Goal: Task Accomplishment & Management: Use online tool/utility

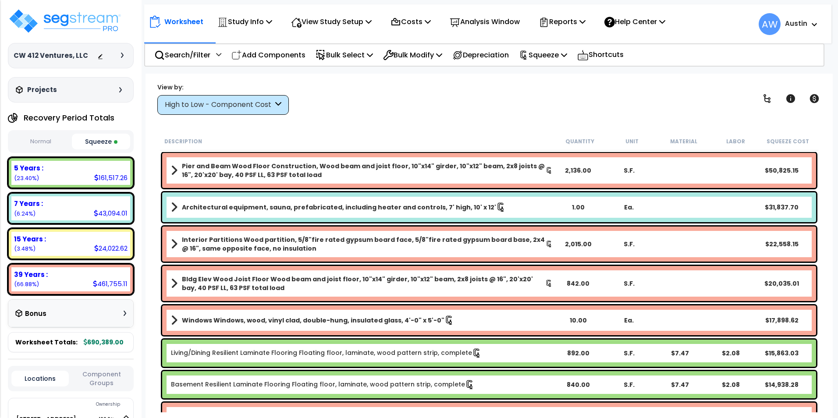
select select "2025"
click at [579, 25] on p "Reports" at bounding box center [562, 22] width 47 height 12
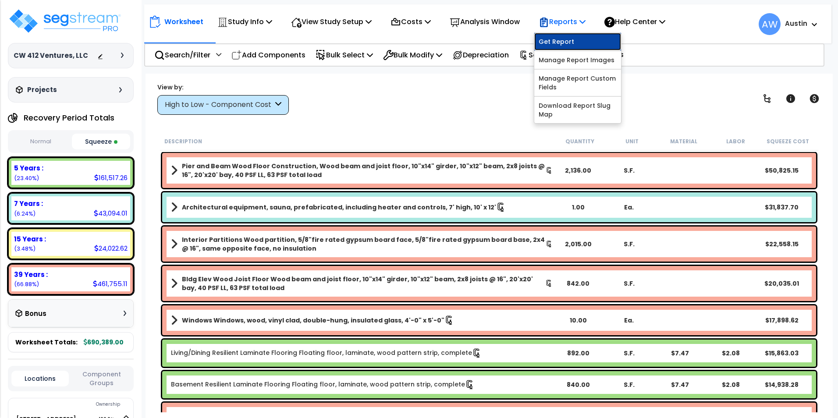
click at [580, 43] on link "Get Report" at bounding box center [578, 42] width 87 height 18
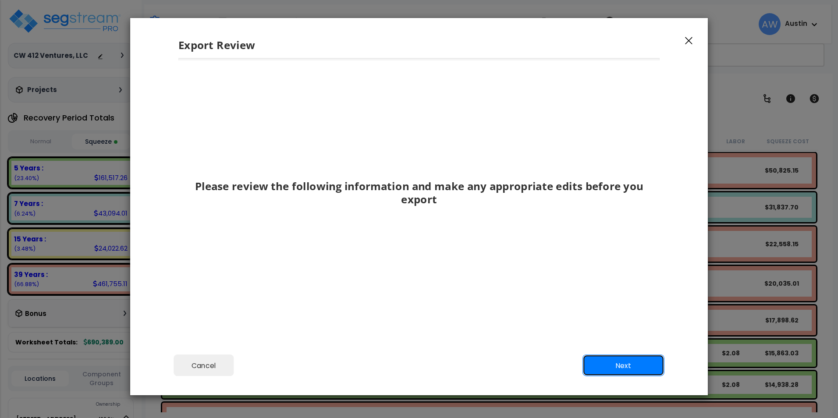
click at [612, 366] on button "Next" at bounding box center [624, 366] width 82 height 22
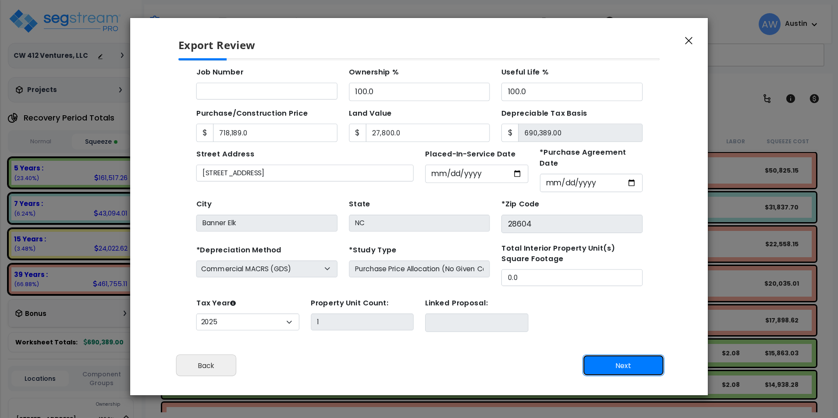
scroll to position [78, 0]
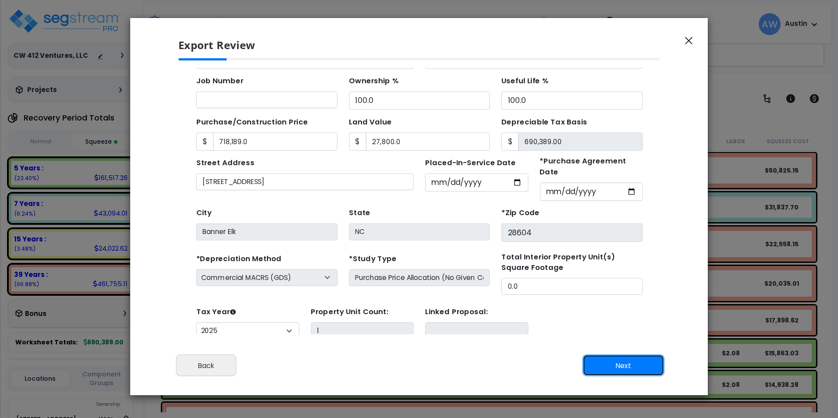
click at [608, 363] on button "Next" at bounding box center [624, 366] width 82 height 22
type input "718189"
type input "27800"
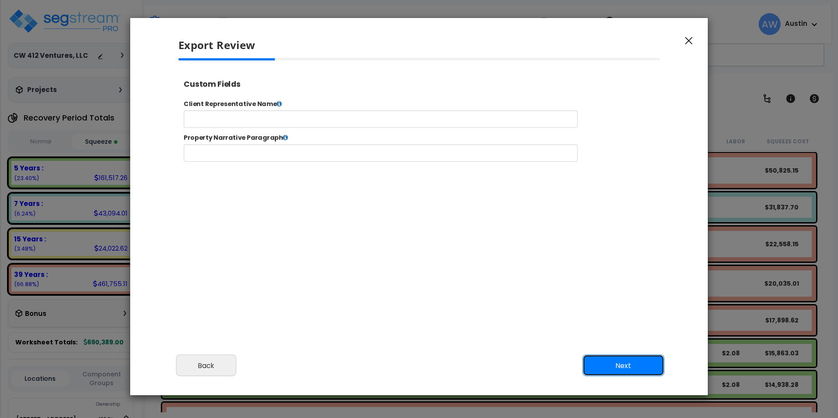
scroll to position [0, 0]
click at [606, 372] on button "Next" at bounding box center [624, 366] width 82 height 22
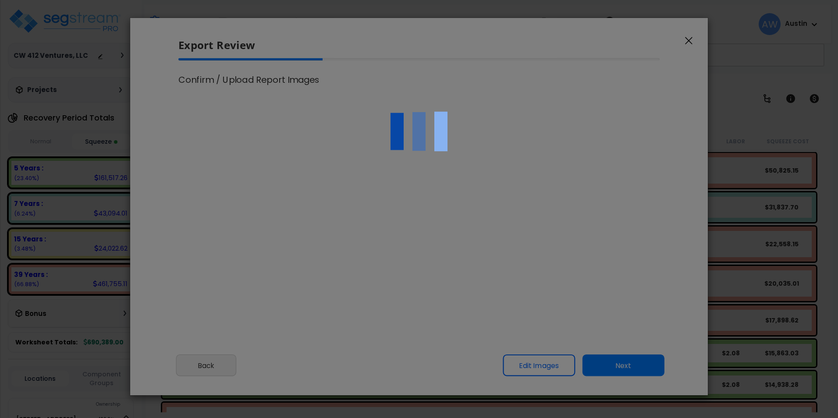
type input "718,189.0"
type input "27,800.0"
select select "2025"
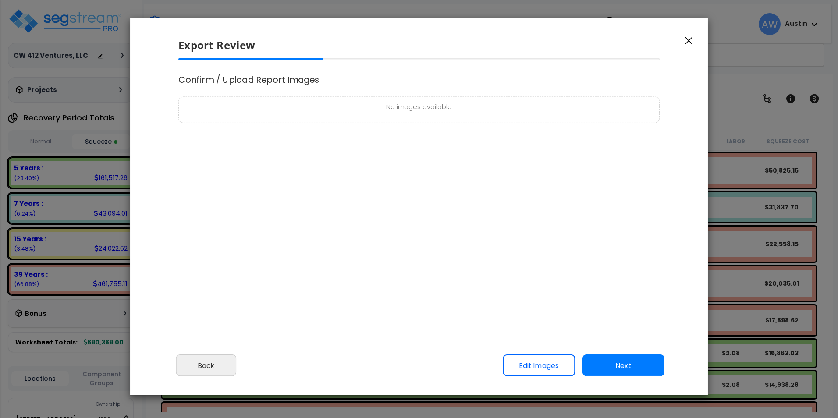
scroll to position [357, 22]
click at [616, 365] on button "Next" at bounding box center [624, 366] width 82 height 22
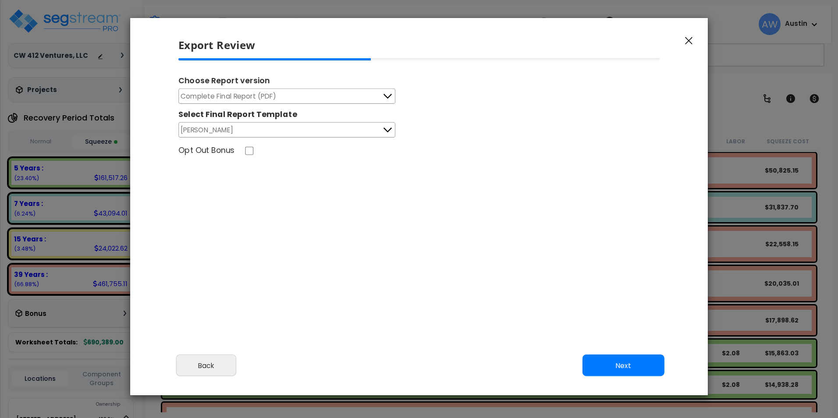
click at [374, 98] on button "Complete Final Report (PDF)" at bounding box center [286, 96] width 217 height 15
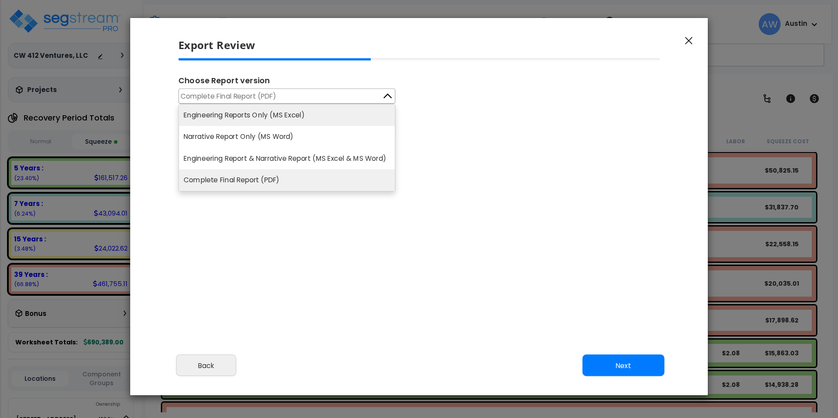
click at [348, 117] on li "Engineering Reports Only (MS Excel)" at bounding box center [287, 114] width 216 height 21
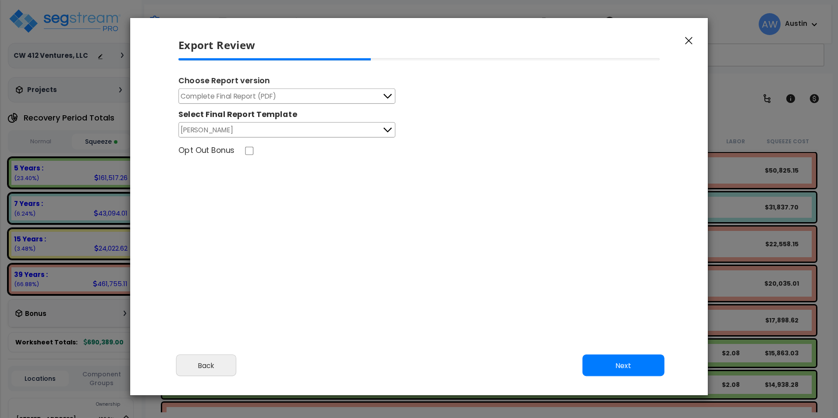
click at [378, 98] on button "Complete Final Report (PDF)" at bounding box center [286, 96] width 217 height 15
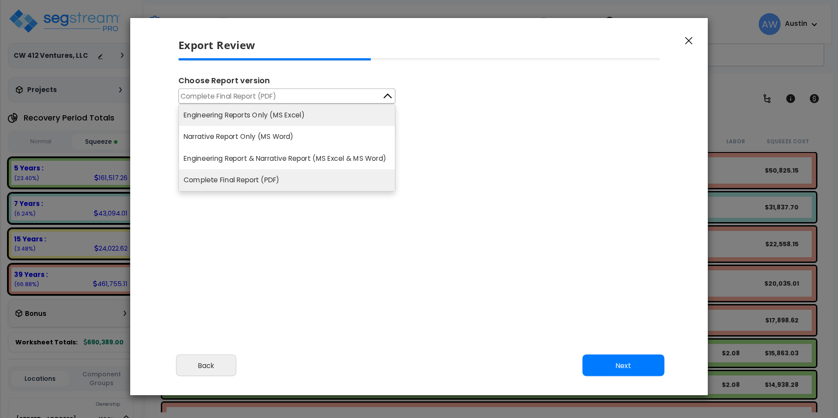
click at [335, 121] on li "Engineering Reports Only (MS Excel)" at bounding box center [287, 114] width 216 height 21
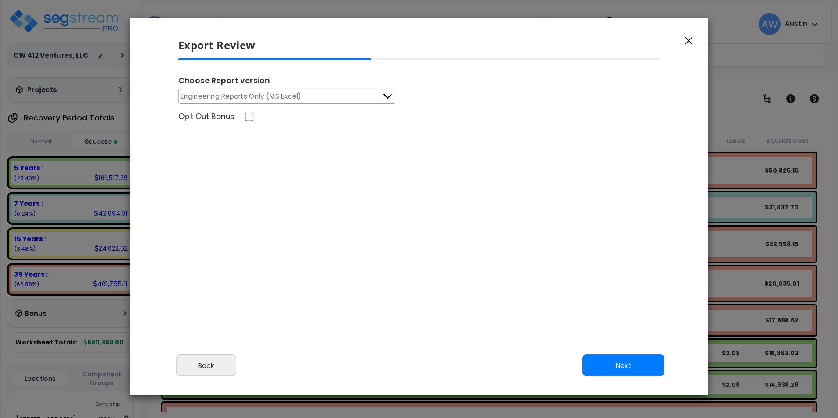
click at [540, 302] on div "Please review the following information and make any appropriate edits before y…" at bounding box center [419, 203] width 578 height 290
click at [613, 367] on button "Next" at bounding box center [624, 366] width 82 height 22
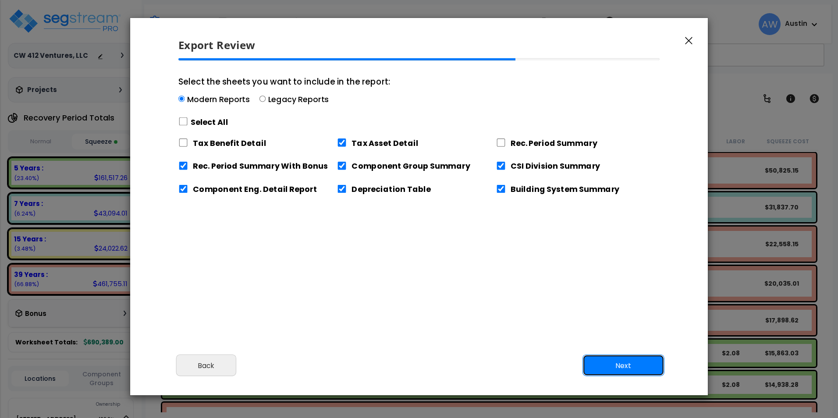
click at [611, 364] on button "Next" at bounding box center [624, 366] width 82 height 22
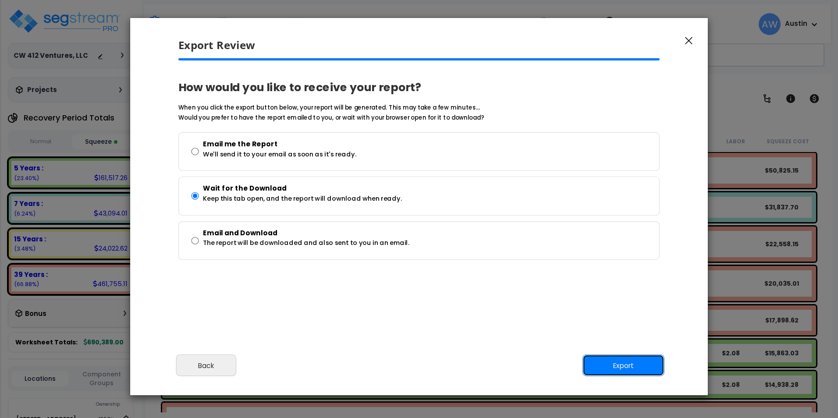
click at [617, 370] on button "Export" at bounding box center [624, 366] width 82 height 22
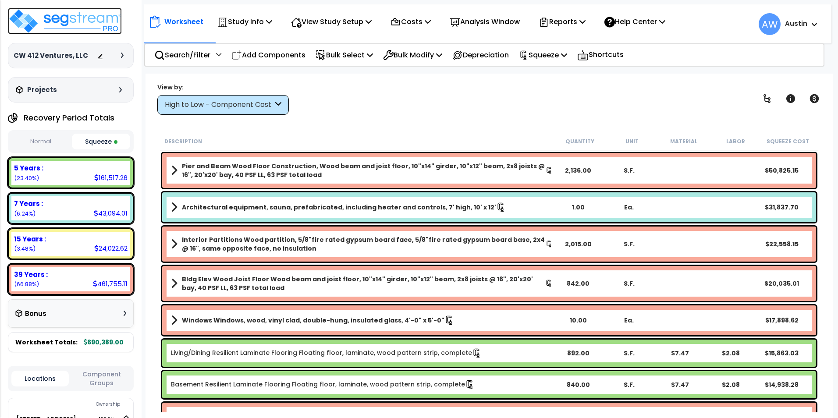
click at [64, 24] on img at bounding box center [65, 21] width 114 height 26
